Goal: Task Accomplishment & Management: Manage account settings

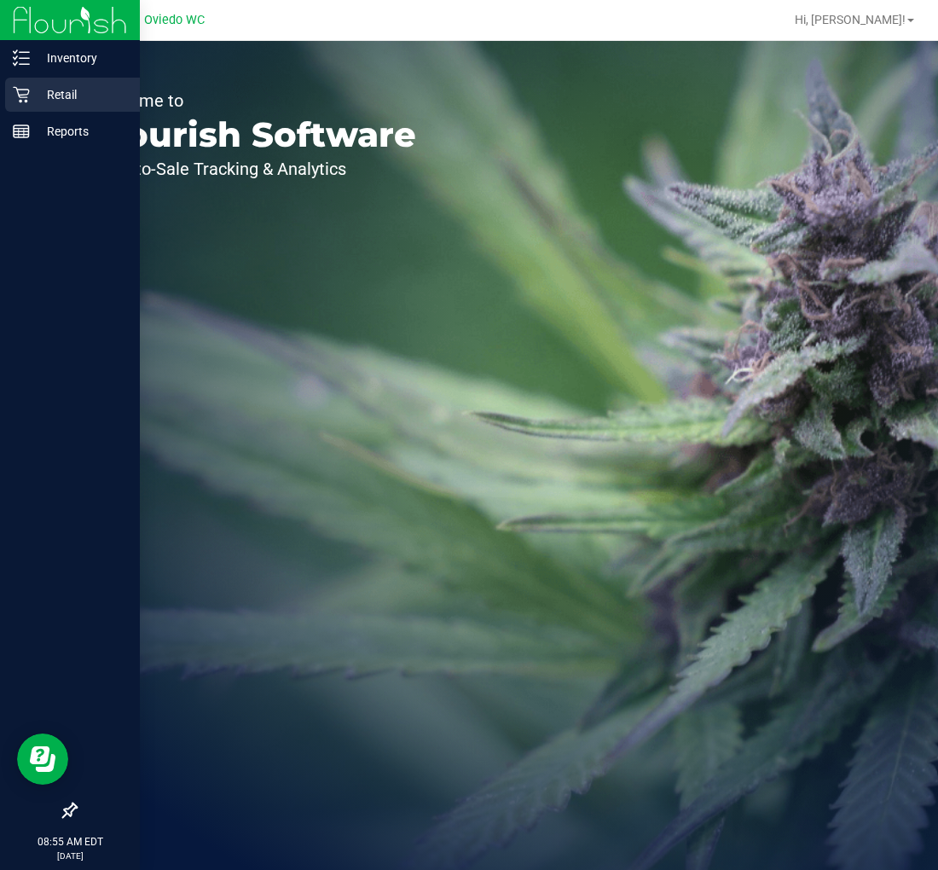
click at [28, 95] on icon at bounding box center [21, 94] width 17 height 17
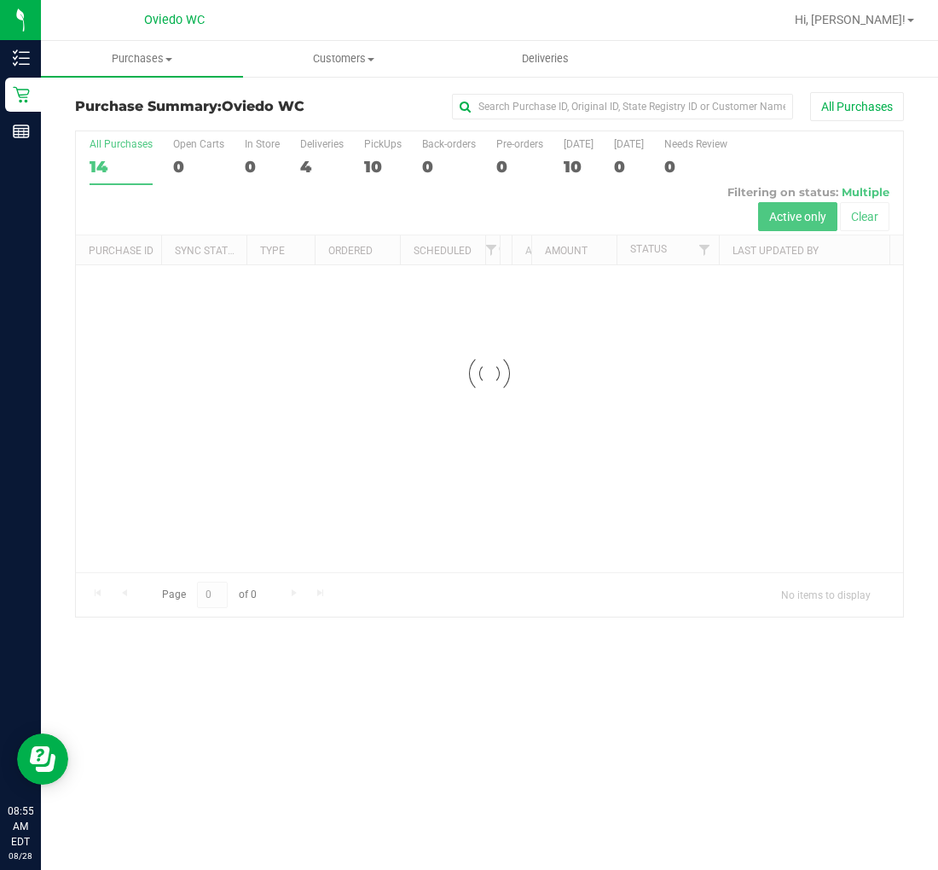
drag, startPoint x: 812, startPoint y: 3, endPoint x: 402, endPoint y: 351, distance: 537.7
click at [404, 351] on div at bounding box center [489, 373] width 827 height 485
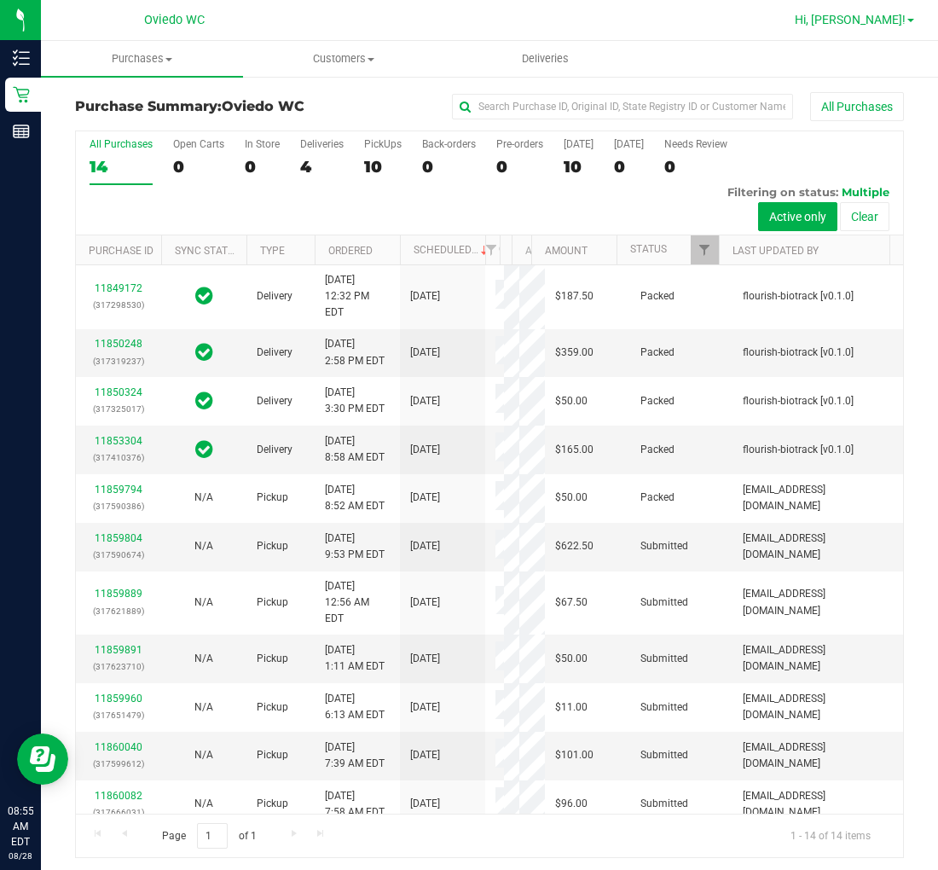
click at [866, 24] on span "Hi, [PERSON_NAME]!" at bounding box center [850, 20] width 111 height 14
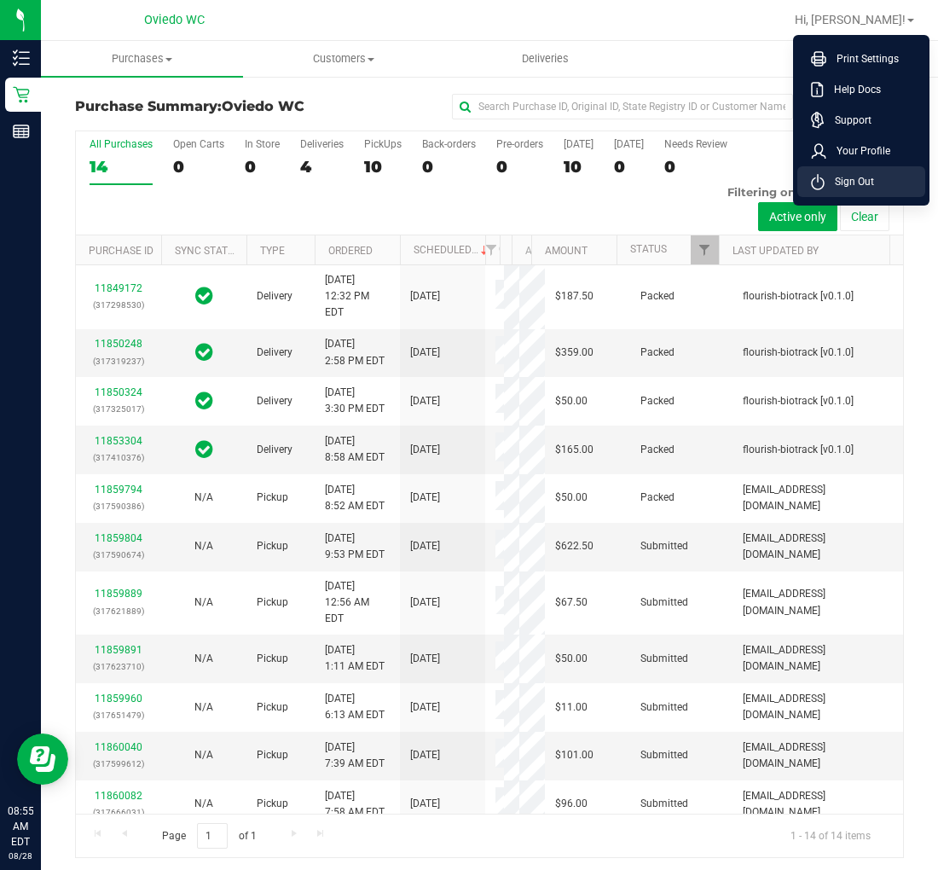
click at [813, 196] on li "Sign Out" at bounding box center [861, 181] width 128 height 31
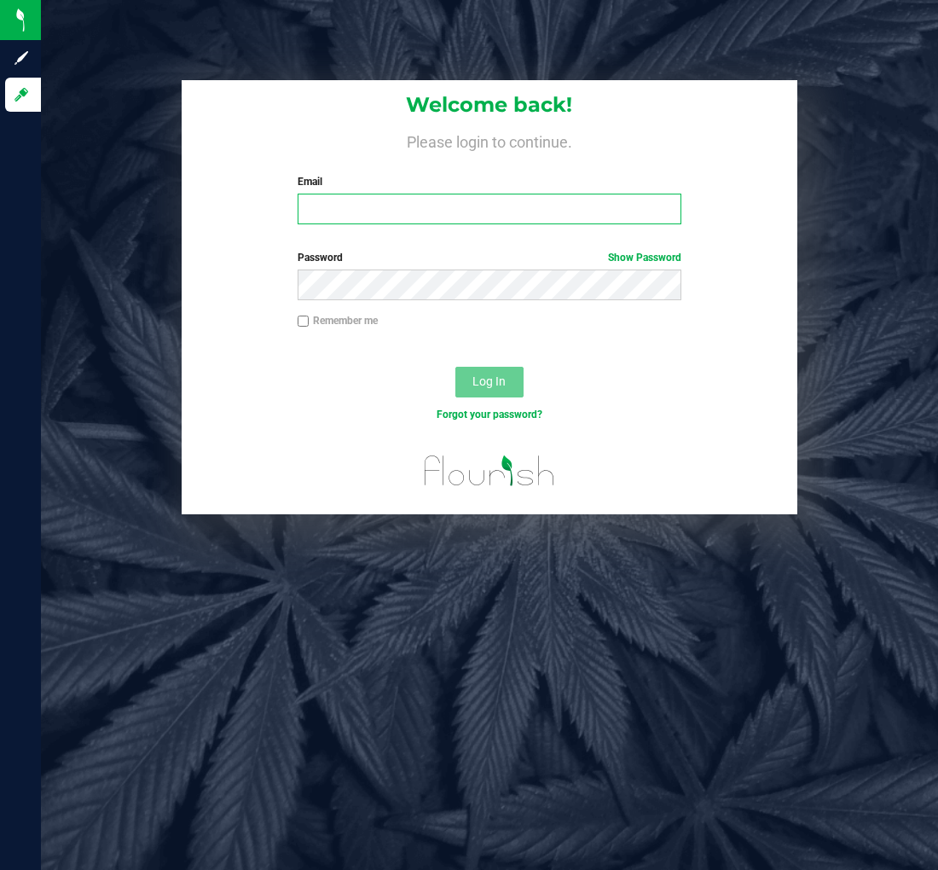
click at [358, 223] on input "Email" at bounding box center [490, 209] width 384 height 31
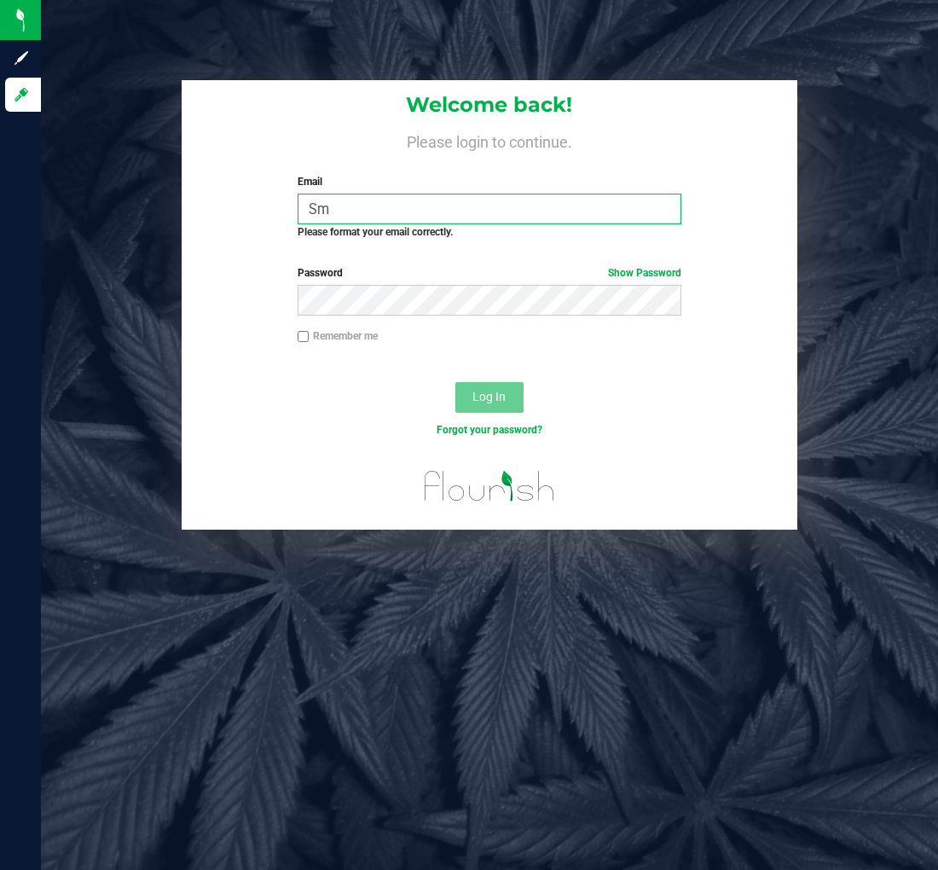
type input "S"
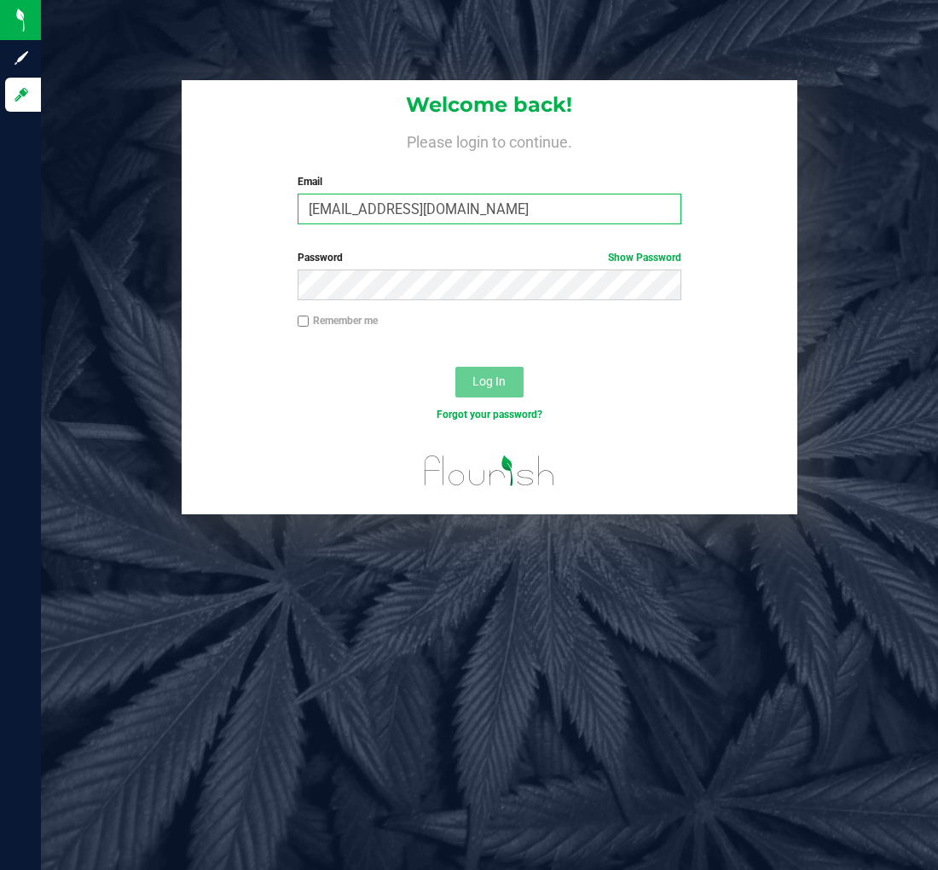
type input "[EMAIL_ADDRESS][DOMAIN_NAME]"
click at [455, 367] on button "Log In" at bounding box center [489, 382] width 68 height 31
